Goal: Information Seeking & Learning: Learn about a topic

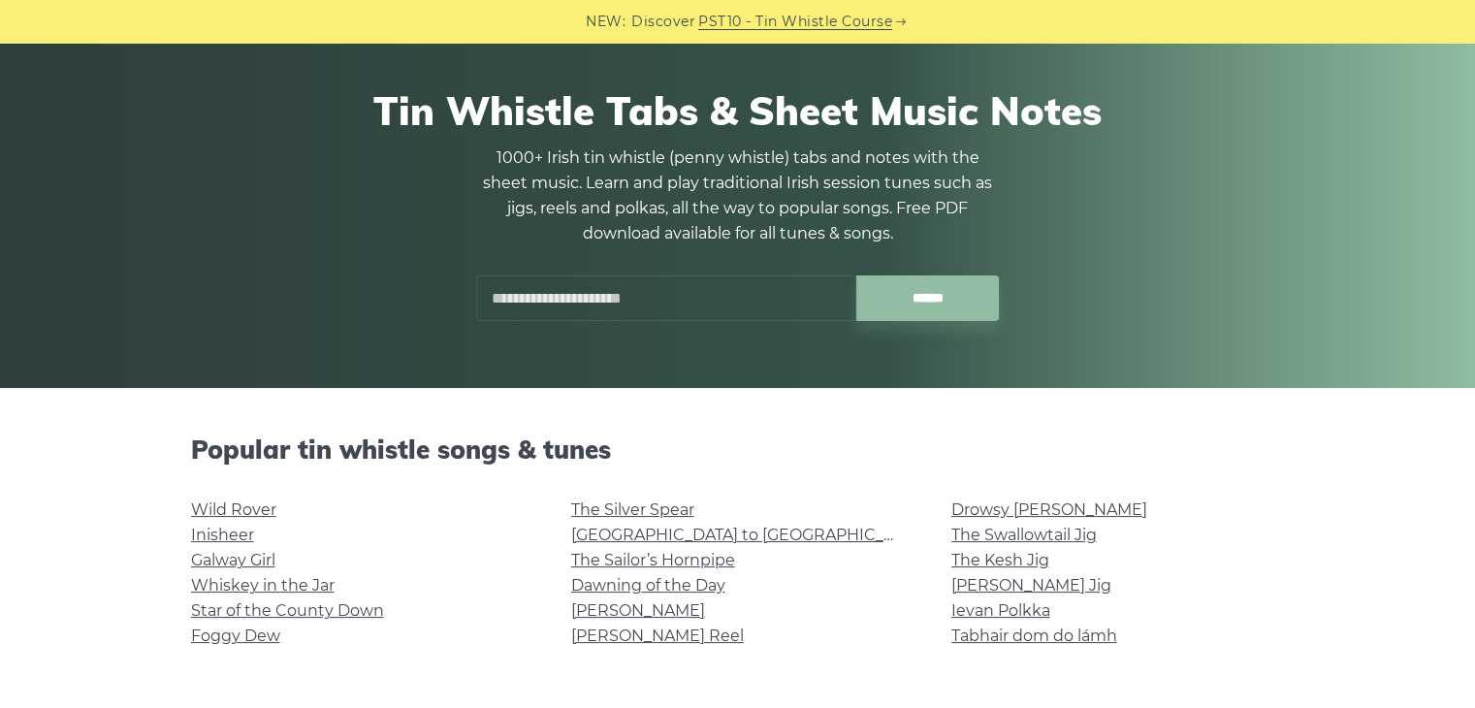
scroll to position [388, 0]
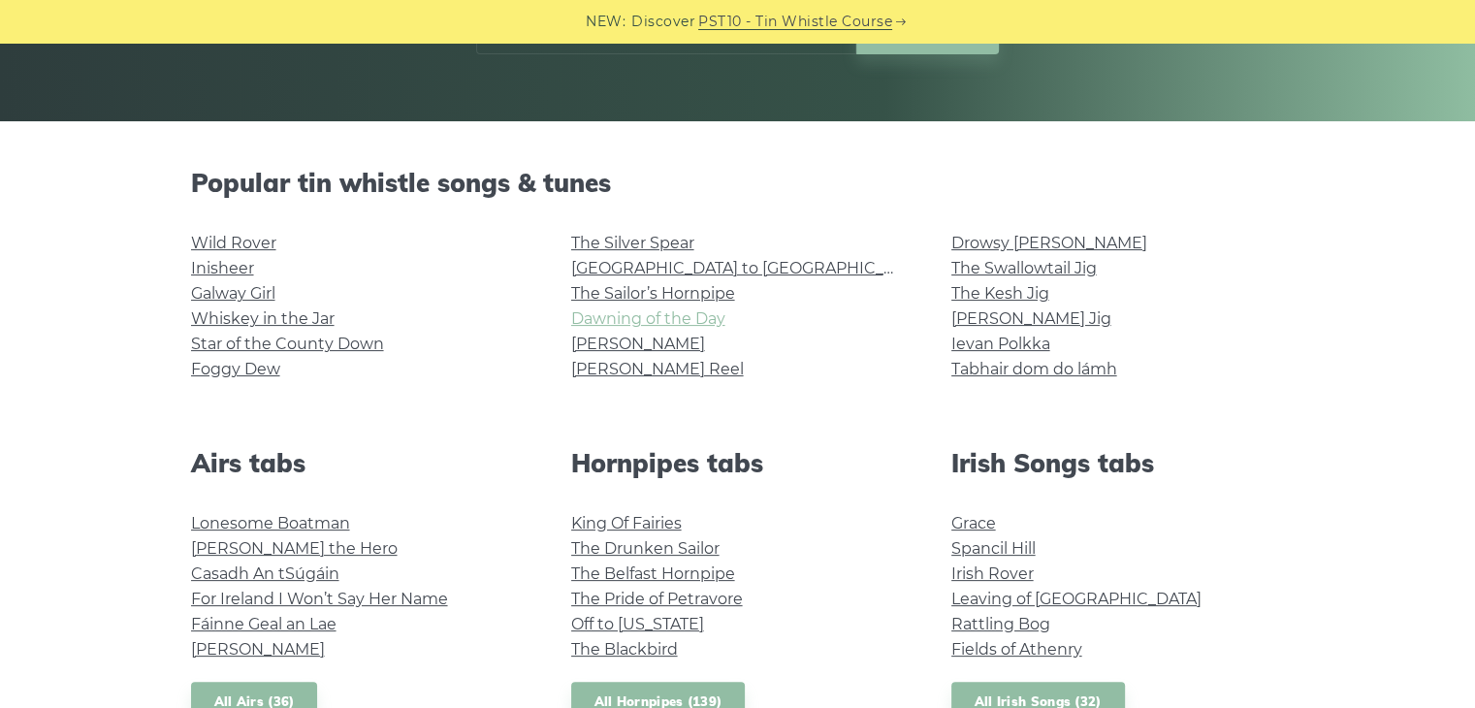
click at [708, 319] on link "Dawning of the Day" at bounding box center [648, 318] width 154 height 18
click at [650, 327] on link "Dawning of the Day" at bounding box center [648, 318] width 154 height 18
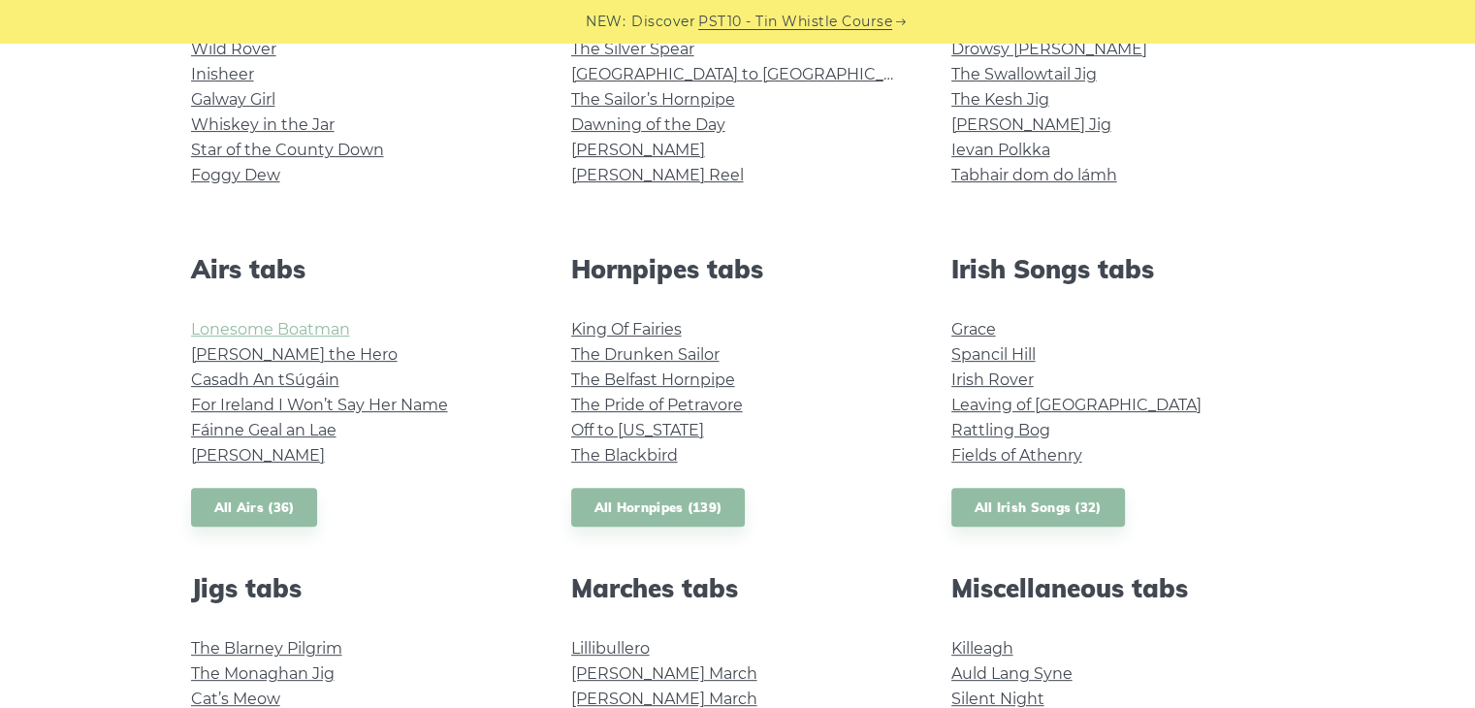
click at [286, 328] on link "Lonesome Boatman" at bounding box center [270, 329] width 159 height 18
click at [1020, 449] on link "Fields of Athenry" at bounding box center [1016, 455] width 131 height 18
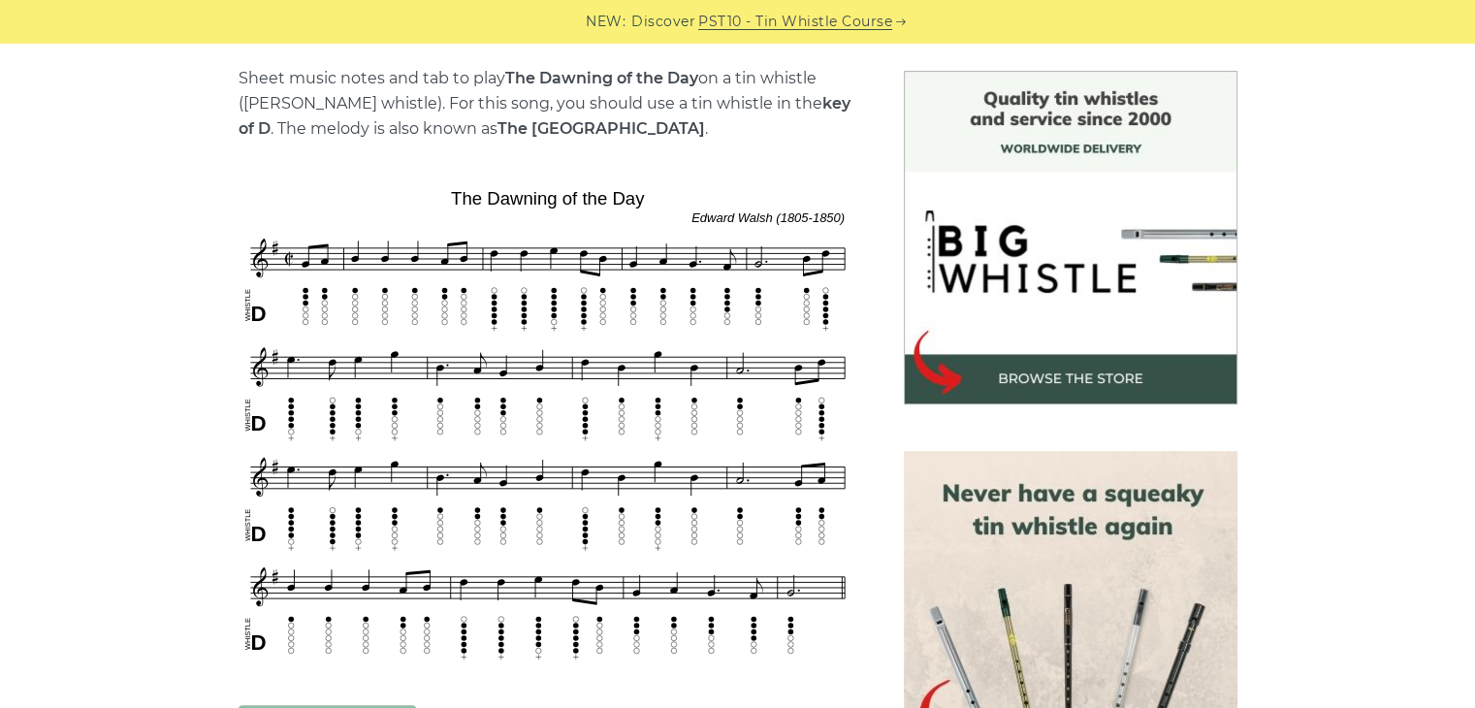
scroll to position [582, 0]
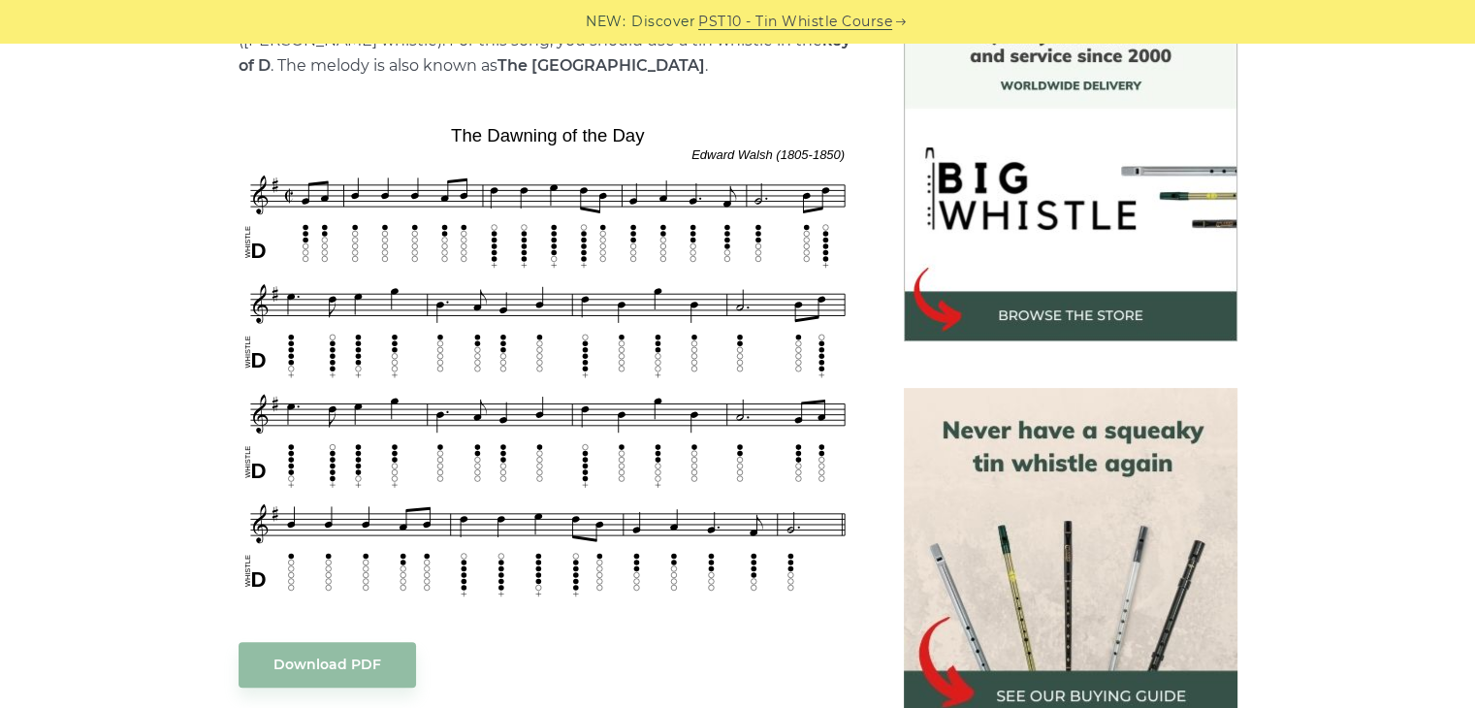
scroll to position [582, 0]
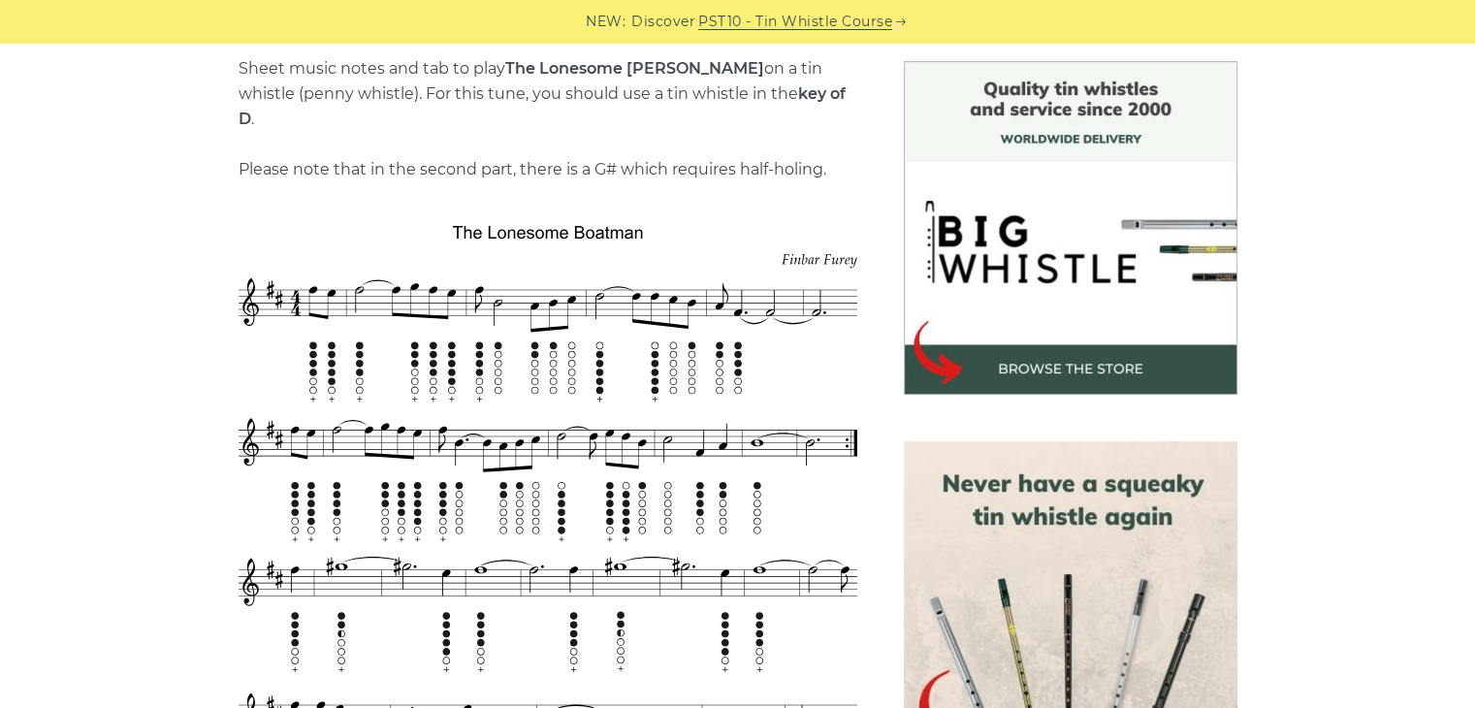
scroll to position [679, 0]
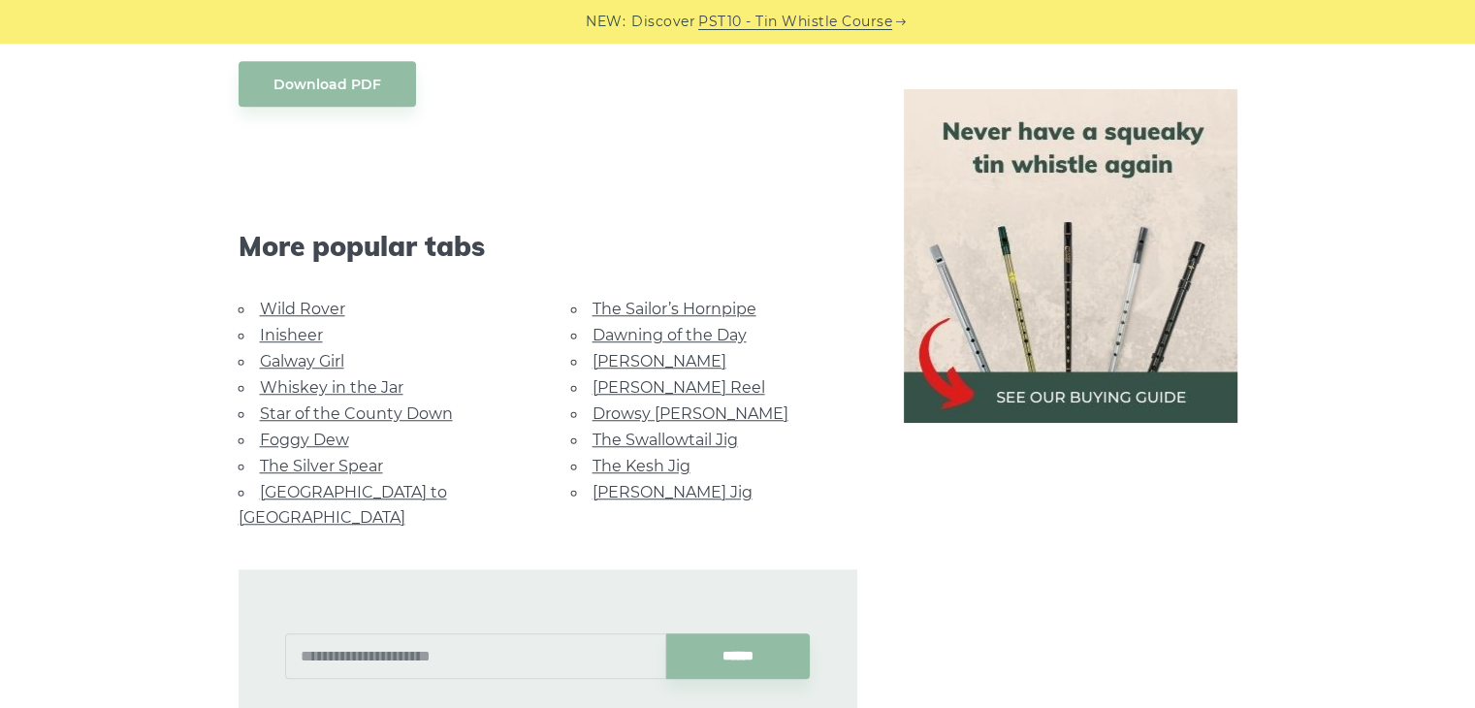
scroll to position [1551, 0]
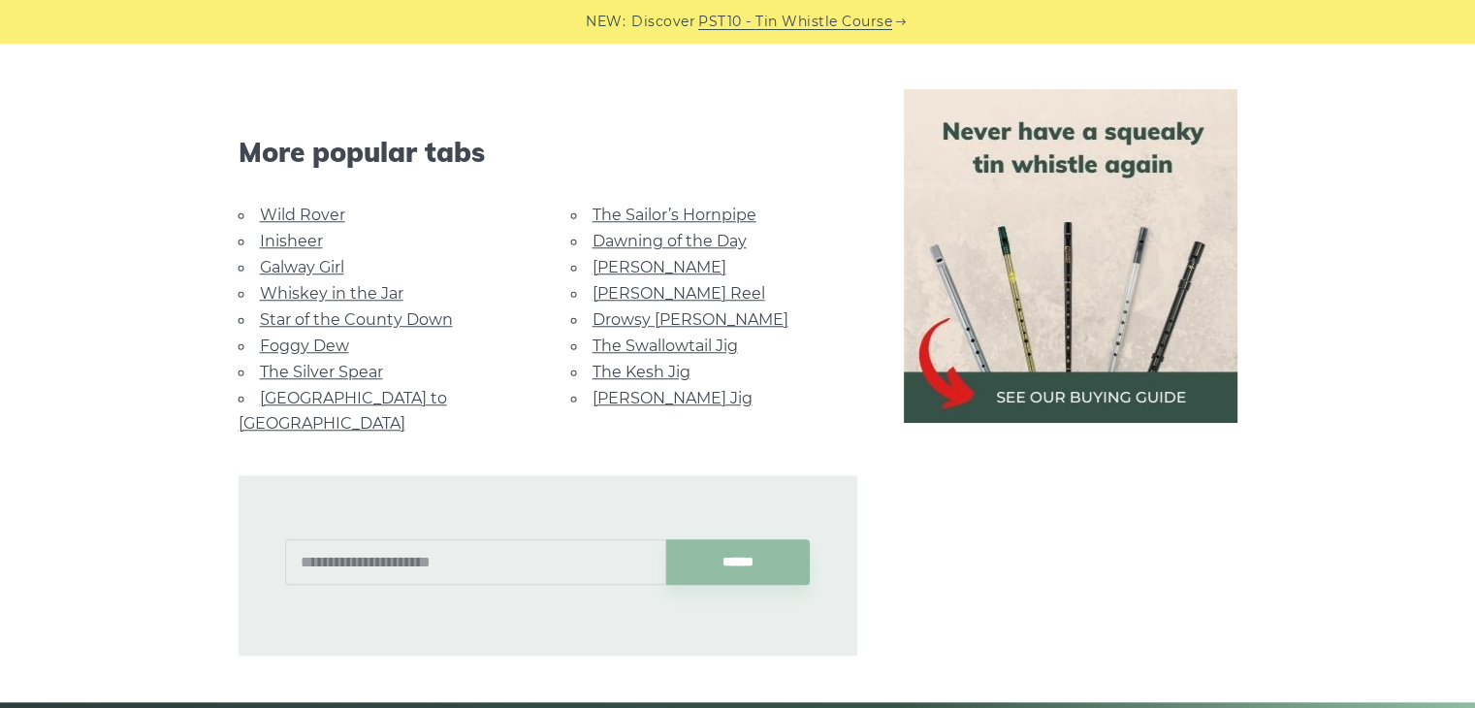
click at [316, 206] on link "Wild Rover" at bounding box center [302, 215] width 85 height 18
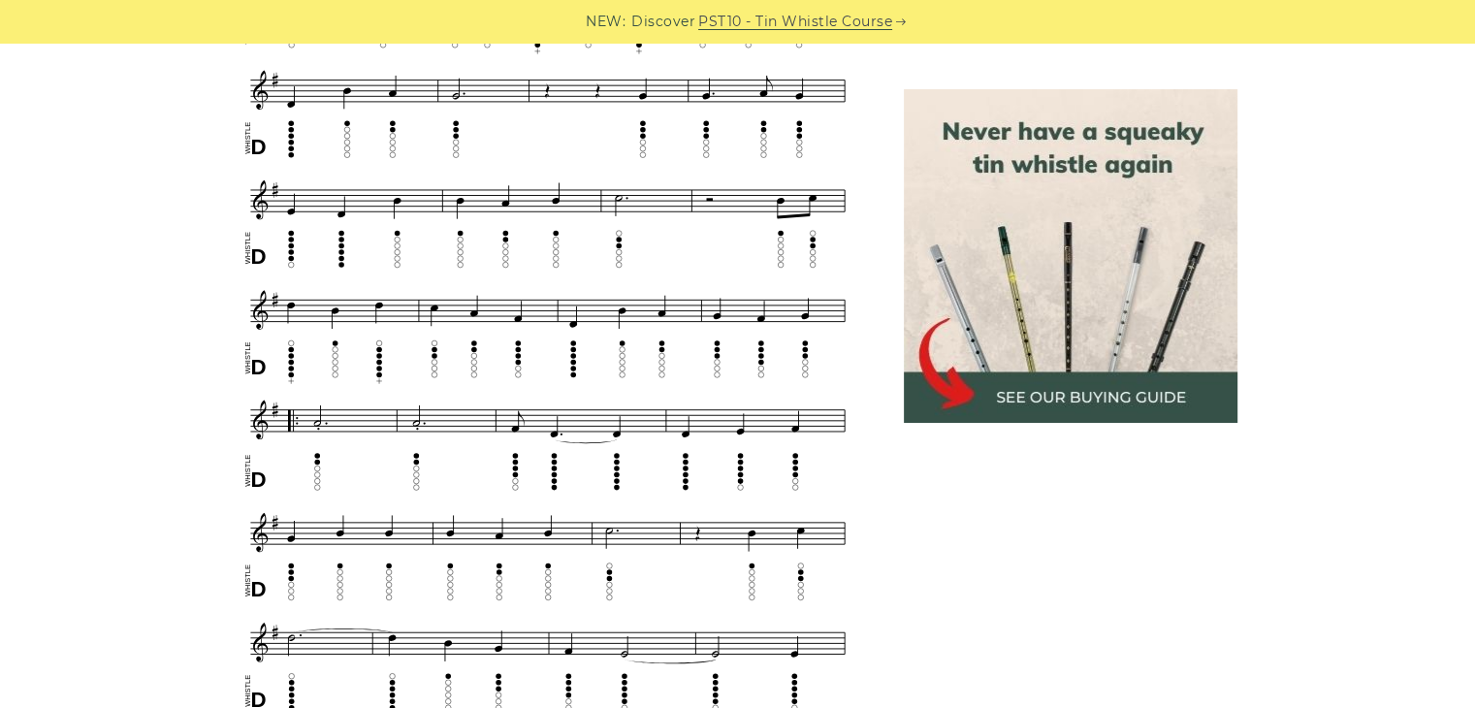
scroll to position [1067, 0]
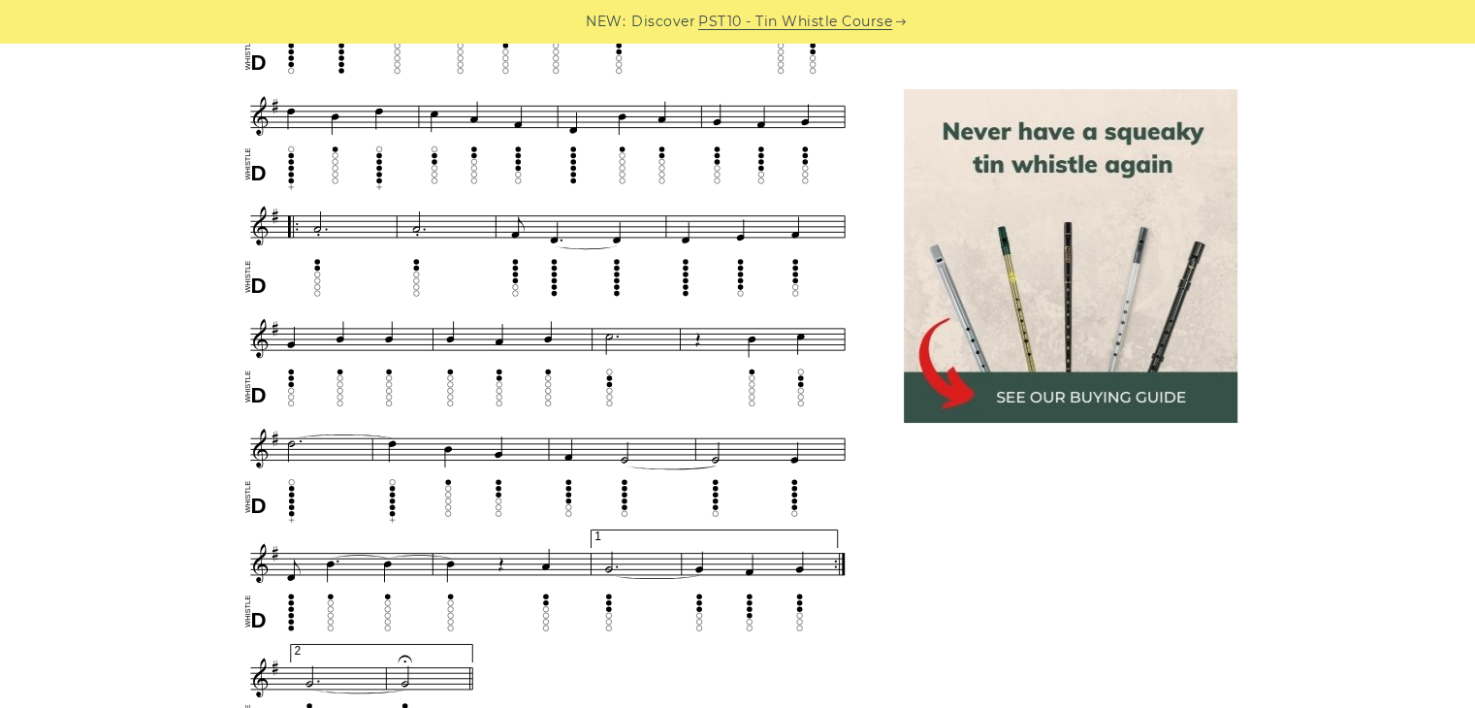
click at [1091, 420] on img at bounding box center [1071, 256] width 334 height 334
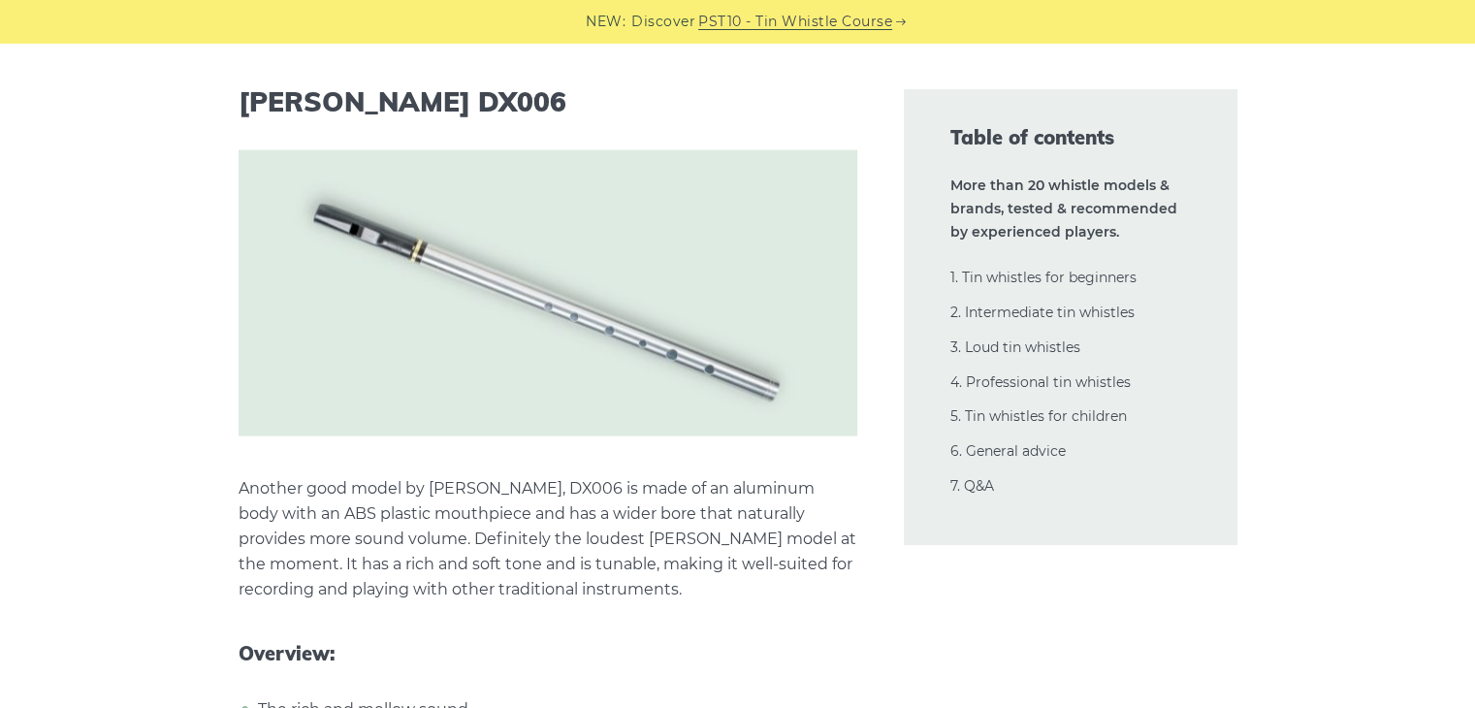
scroll to position [19005, 0]
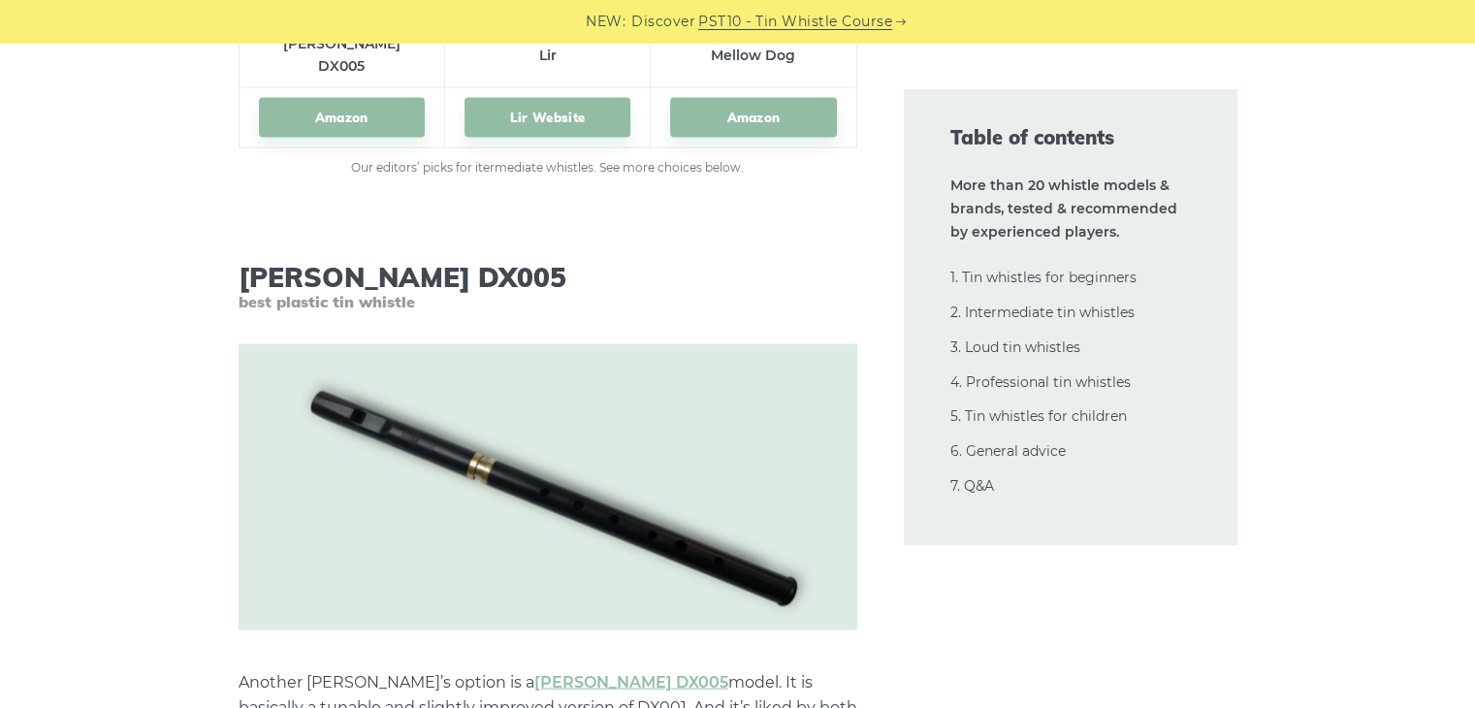
scroll to position [11636, 0]
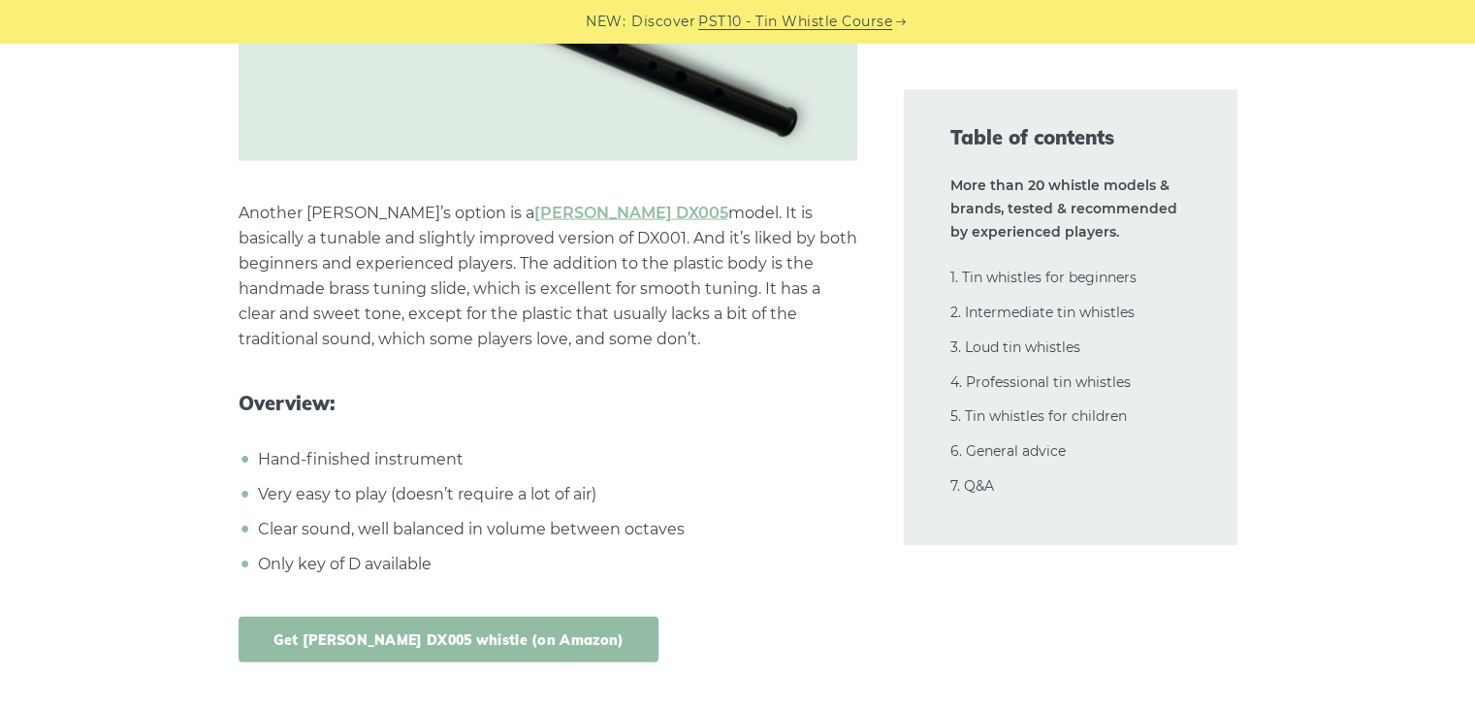
click at [391, 617] on link "Get [PERSON_NAME] DX005 whistle (on Amazon)" at bounding box center [449, 640] width 421 height 46
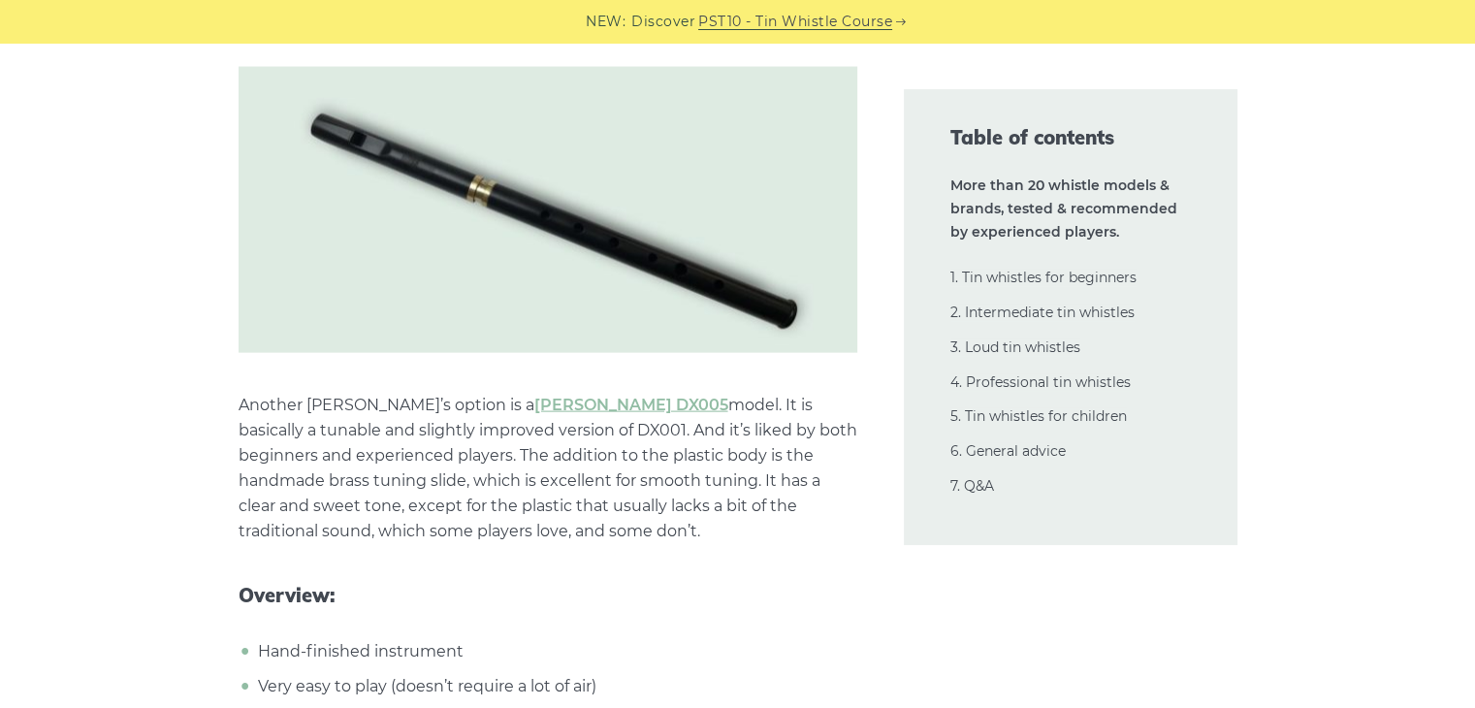
scroll to position [10860, 0]
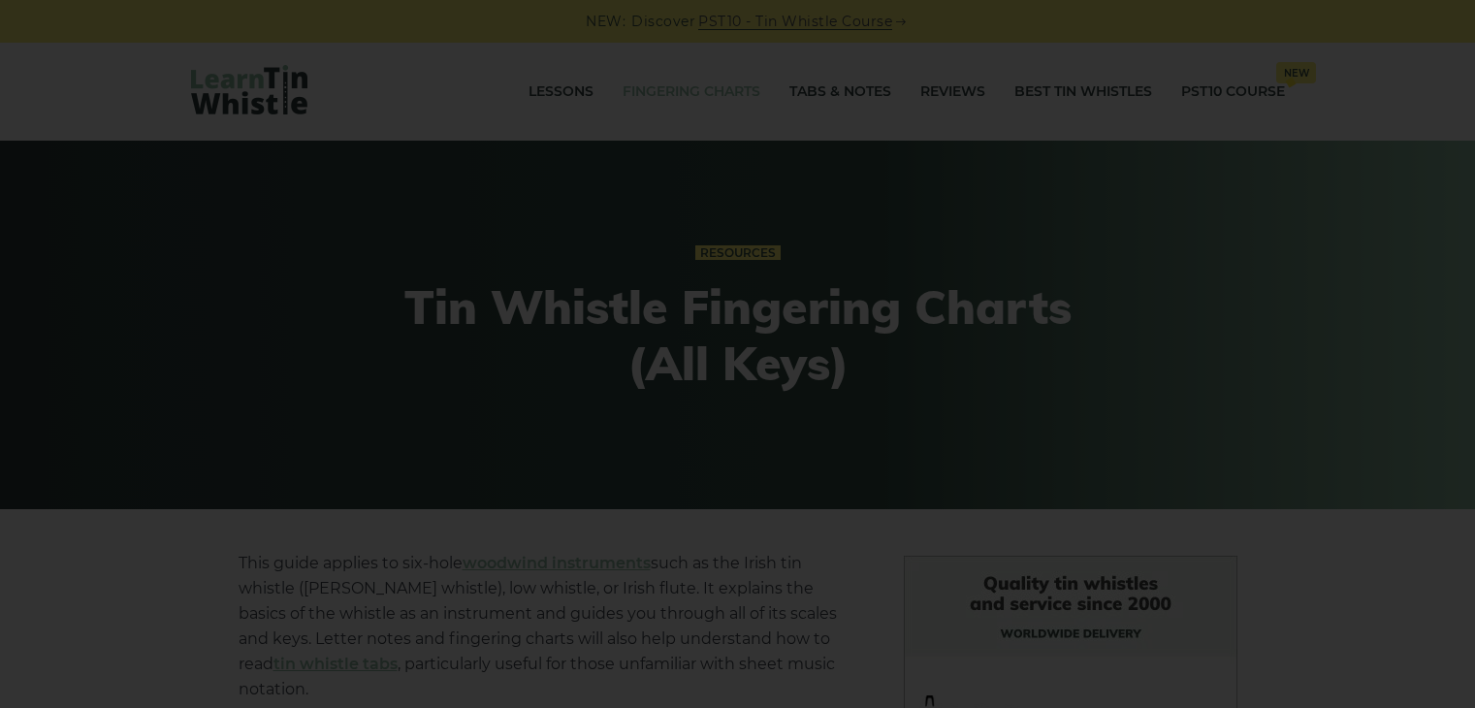
click at [469, 319] on div "×" at bounding box center [737, 354] width 1475 height 708
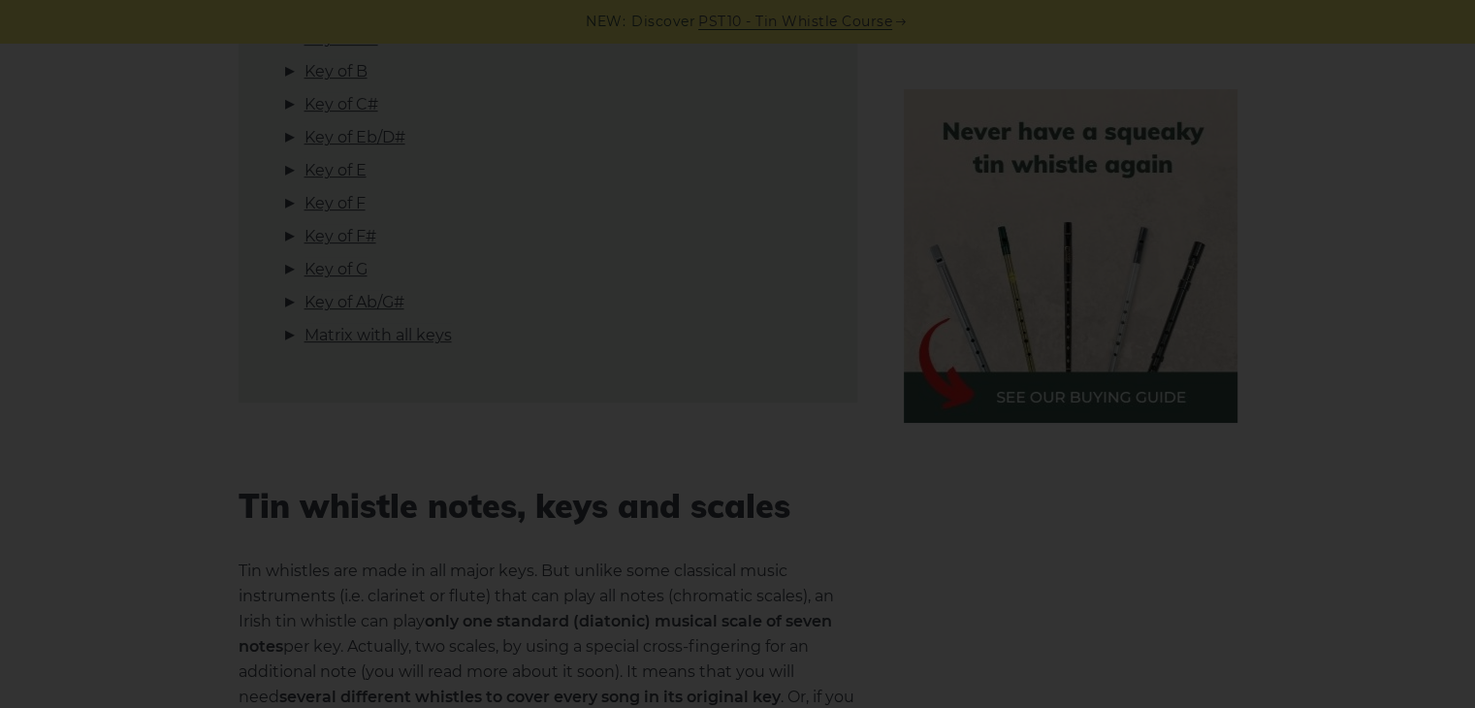
scroll to position [970, 0]
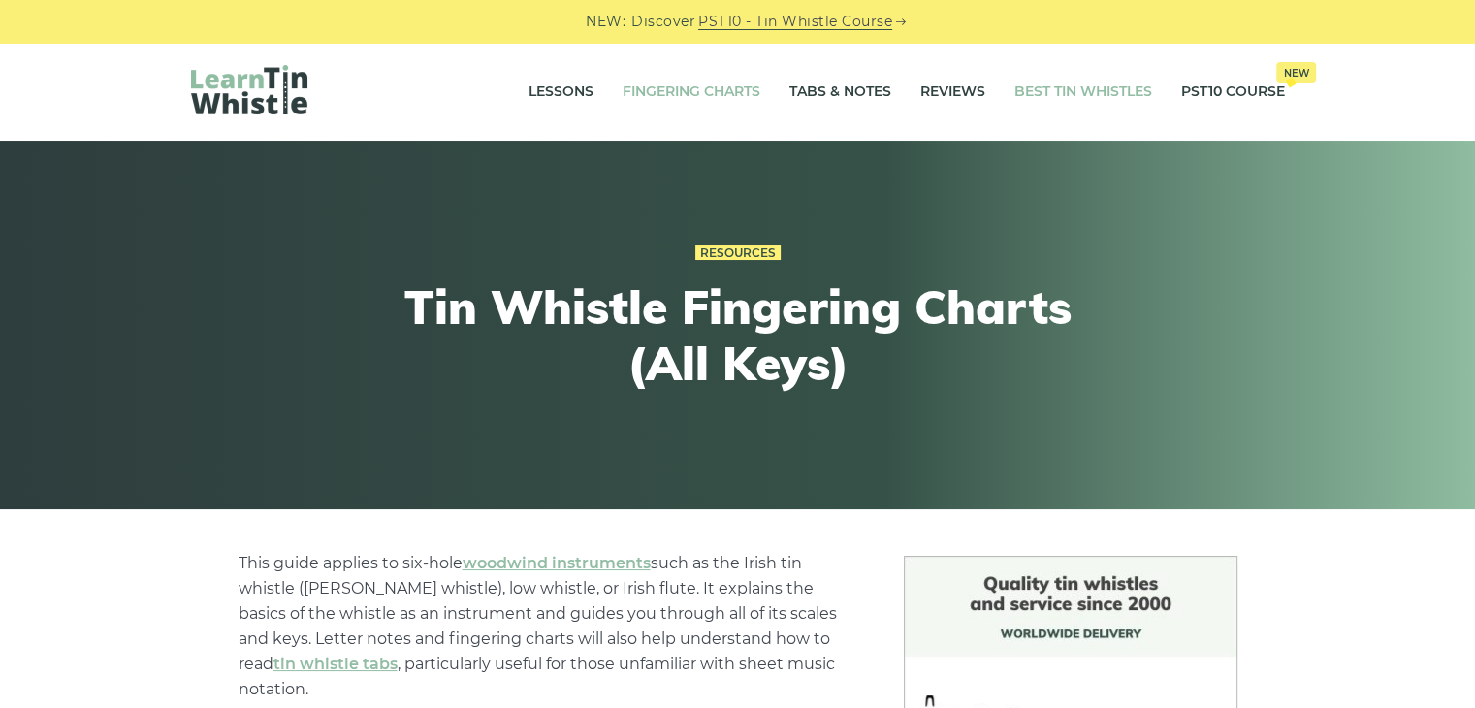
click at [1102, 92] on link "Best Tin Whistles" at bounding box center [1083, 92] width 138 height 48
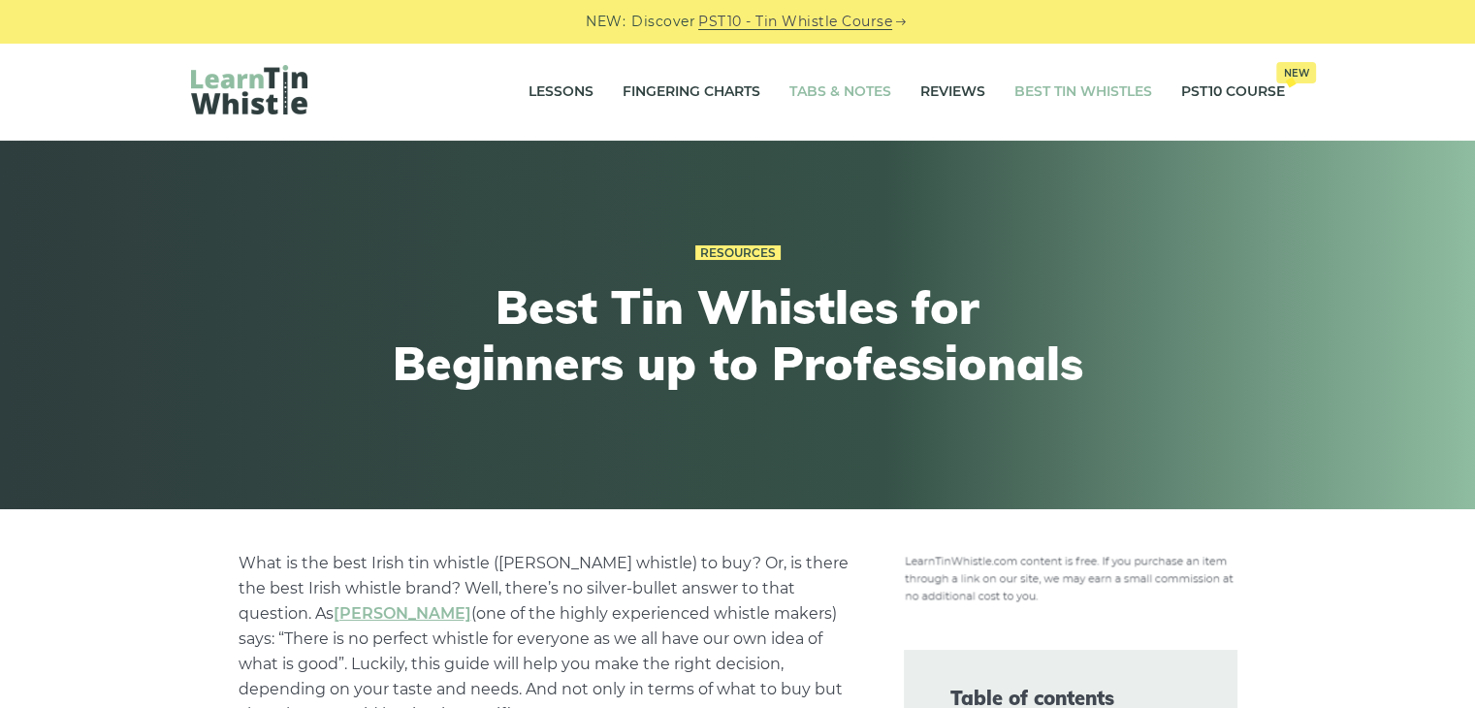
click at [828, 93] on link "Tabs & Notes" at bounding box center [840, 92] width 102 height 48
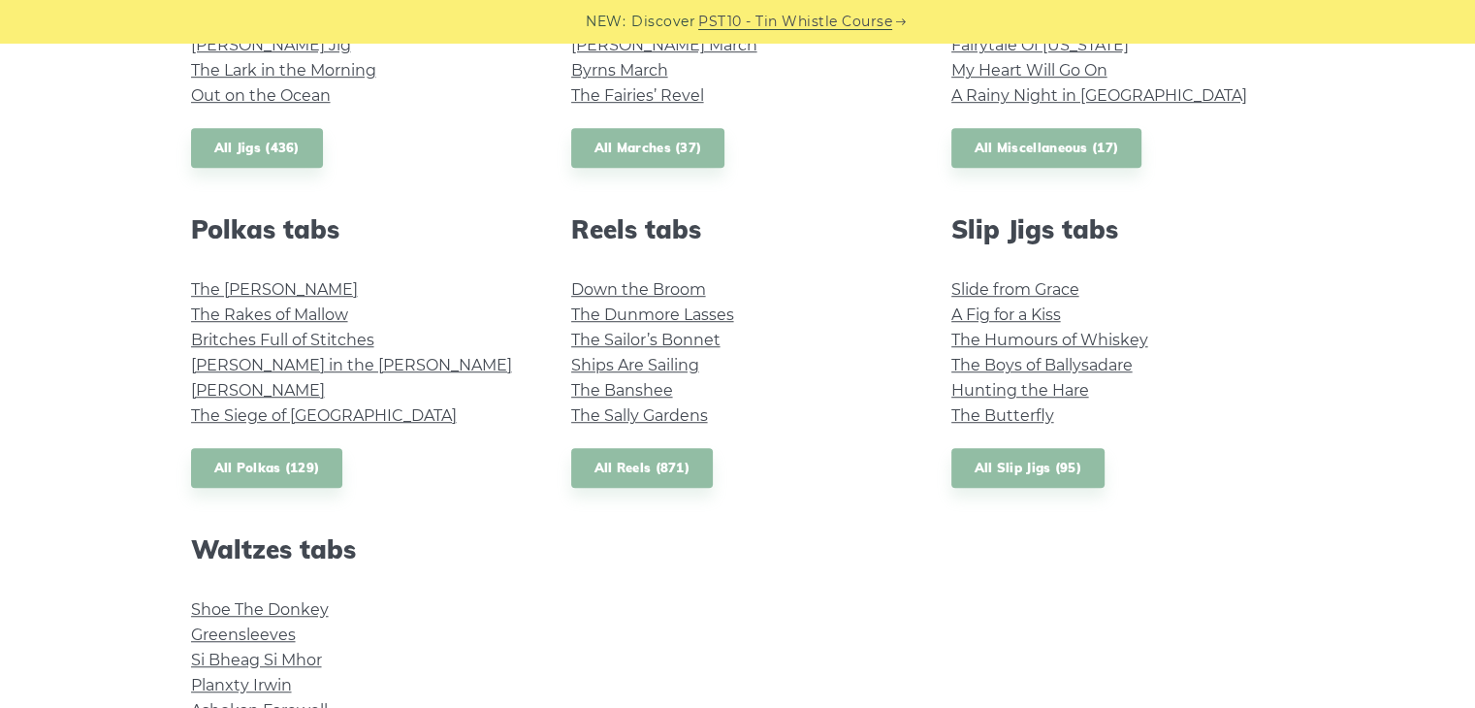
scroll to position [1067, 0]
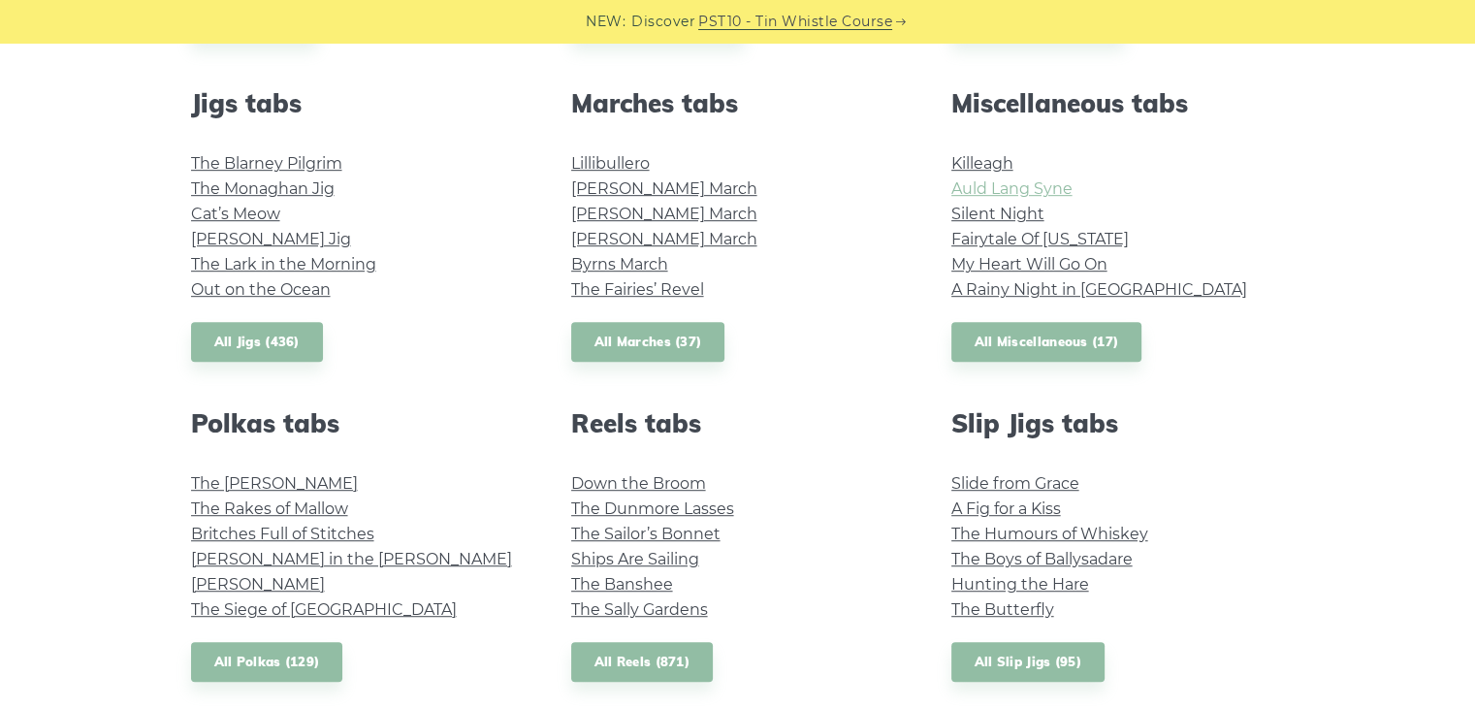
click at [1059, 187] on link "Auld Lang Syne" at bounding box center [1011, 188] width 121 height 18
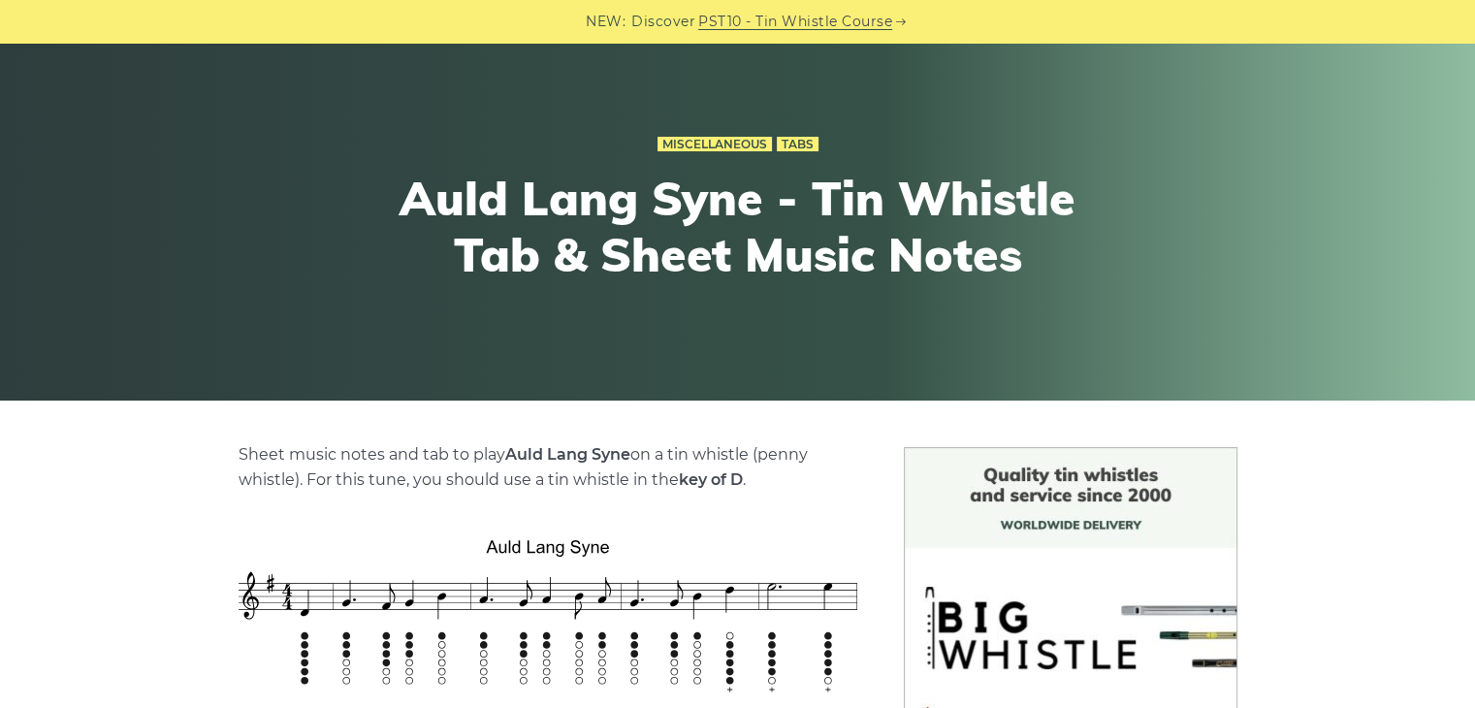
scroll to position [582, 0]
